Goal: Information Seeking & Learning: Learn about a topic

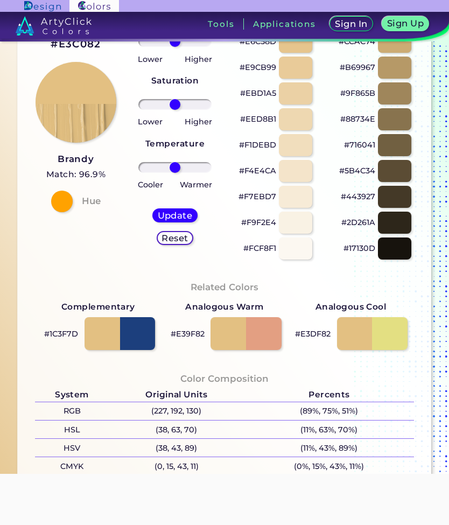
scroll to position [203, 0]
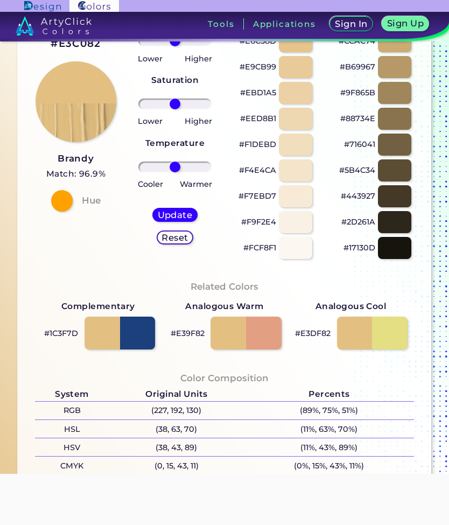
click at [104, 344] on div at bounding box center [119, 332] width 71 height 33
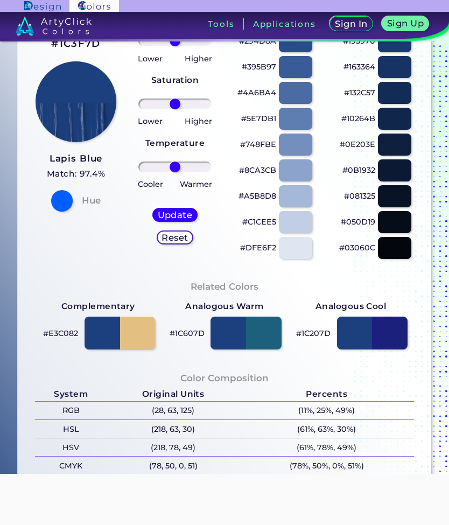
click at [150, 341] on div at bounding box center [119, 332] width 71 height 33
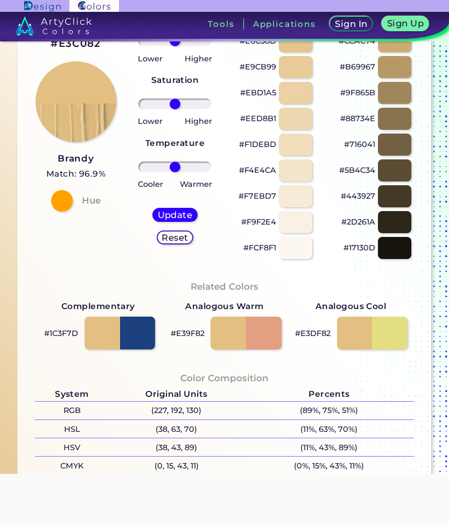
click at [229, 336] on div at bounding box center [245, 332] width 71 height 33
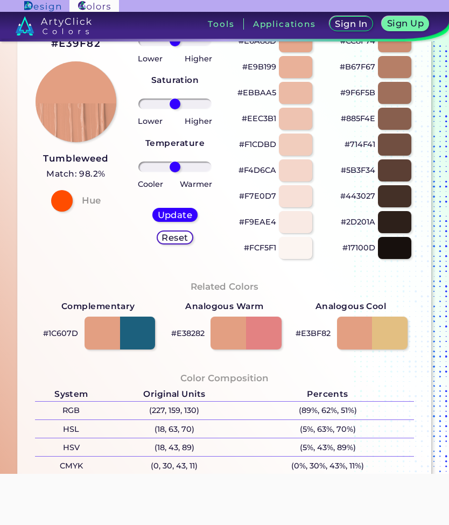
click at [268, 340] on div at bounding box center [245, 332] width 71 height 33
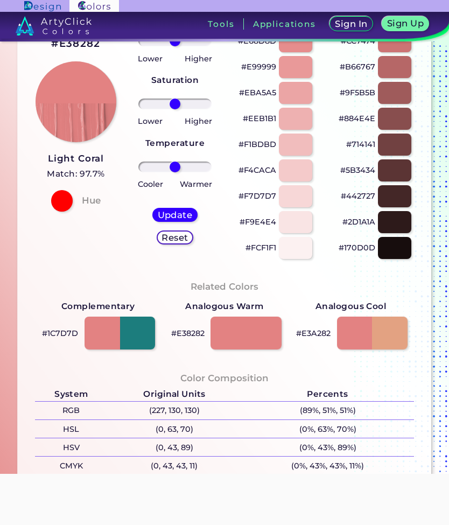
click at [396, 339] on div at bounding box center [372, 332] width 71 height 33
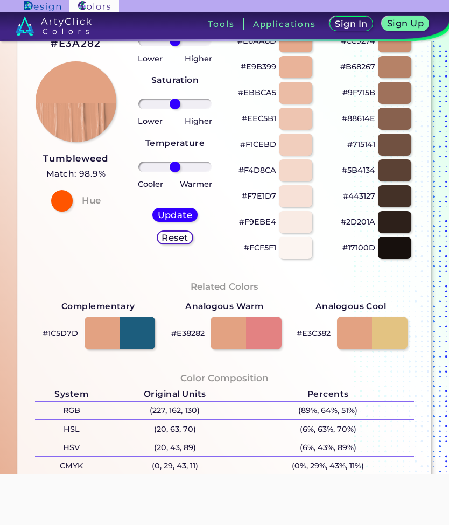
click at [360, 337] on div at bounding box center [372, 332] width 71 height 33
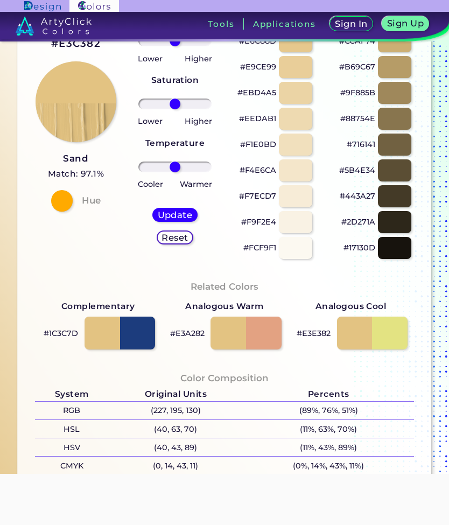
click at [399, 340] on div at bounding box center [372, 332] width 71 height 33
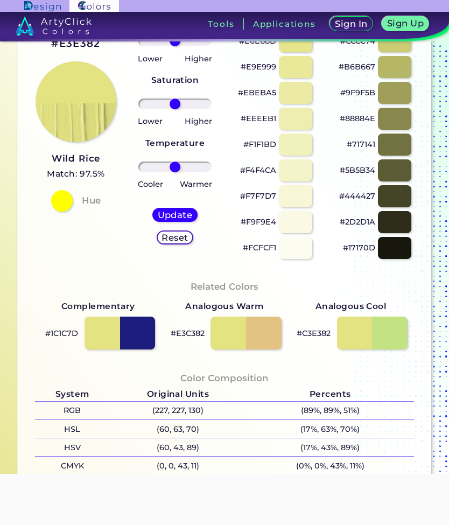
click at [353, 341] on div at bounding box center [372, 332] width 71 height 33
type input "#c3e382"
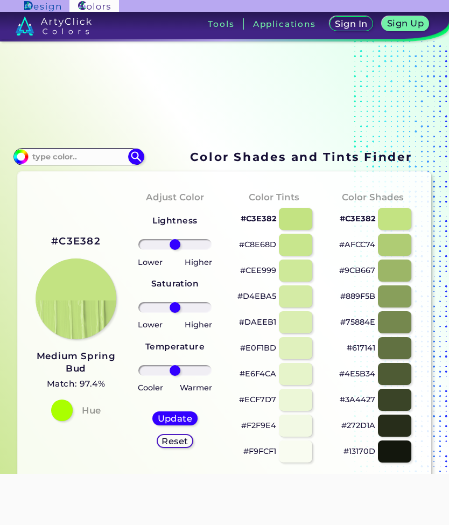
click at [62, 159] on input at bounding box center [79, 157] width 100 height 15
type input "Harvest gold"
click at [135, 165] on img at bounding box center [136, 157] width 16 height 16
click at [141, 165] on img at bounding box center [136, 157] width 16 height 16
click at [82, 184] on p "Harvest Gold ◉" at bounding box center [61, 176] width 61 height 20
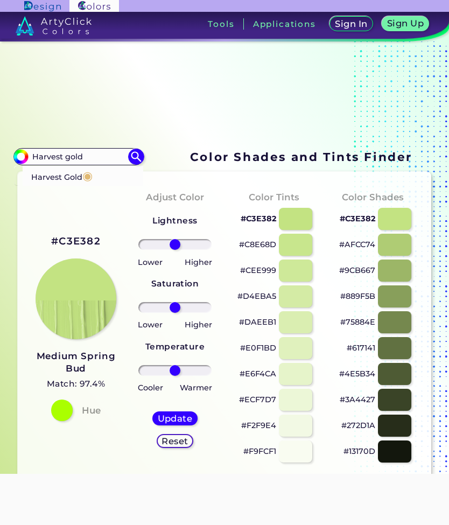
type input "#e0b974"
type input "#E0B974"
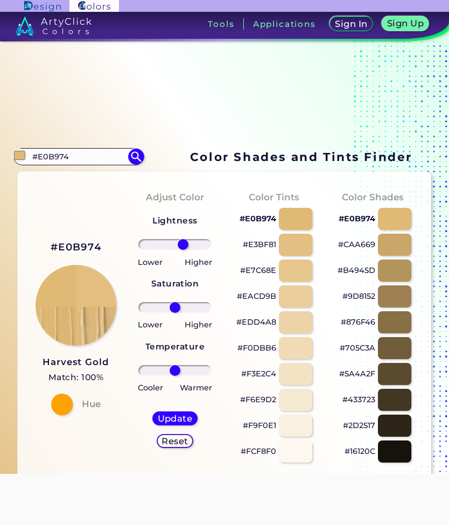
type input "40"
click at [188, 250] on input "range" at bounding box center [175, 244] width 74 height 11
click at [304, 278] on div at bounding box center [295, 270] width 33 height 22
type input "#e7c68e"
type input "0"
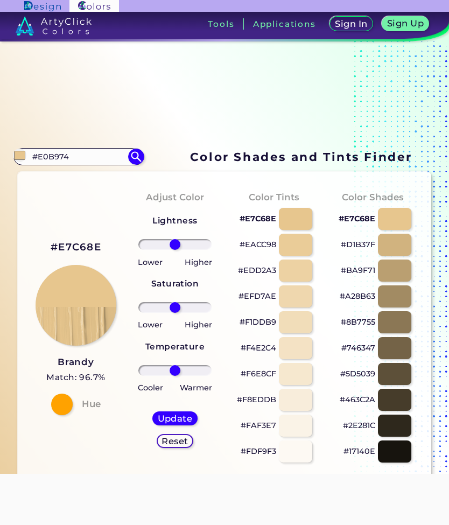
click at [305, 256] on div at bounding box center [295, 245] width 33 height 22
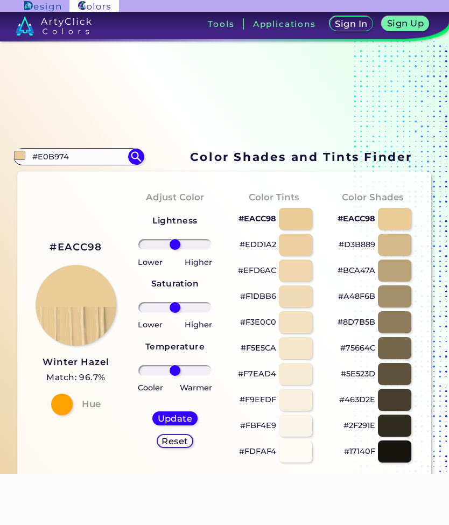
click at [301, 229] on div at bounding box center [295, 219] width 33 height 22
click at [305, 219] on div at bounding box center [295, 219] width 33 height 22
click at [311, 304] on div at bounding box center [295, 296] width 33 height 22
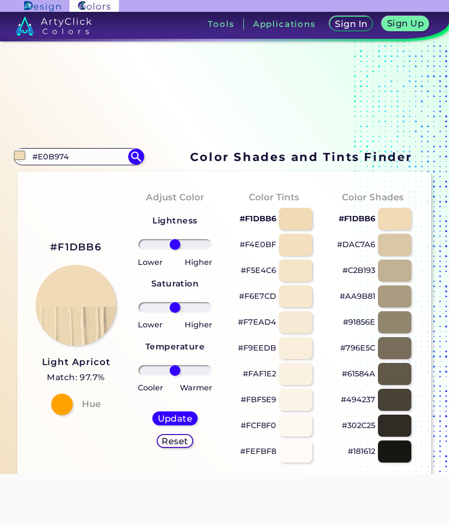
click at [311, 327] on div at bounding box center [295, 322] width 33 height 22
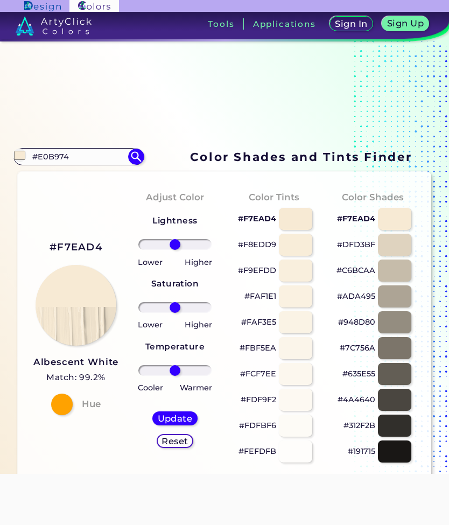
click at [301, 223] on div at bounding box center [295, 219] width 33 height 22
click at [405, 228] on div at bounding box center [394, 219] width 33 height 22
type input "#f7ead4"
